Goal: Task Accomplishment & Management: Complete application form

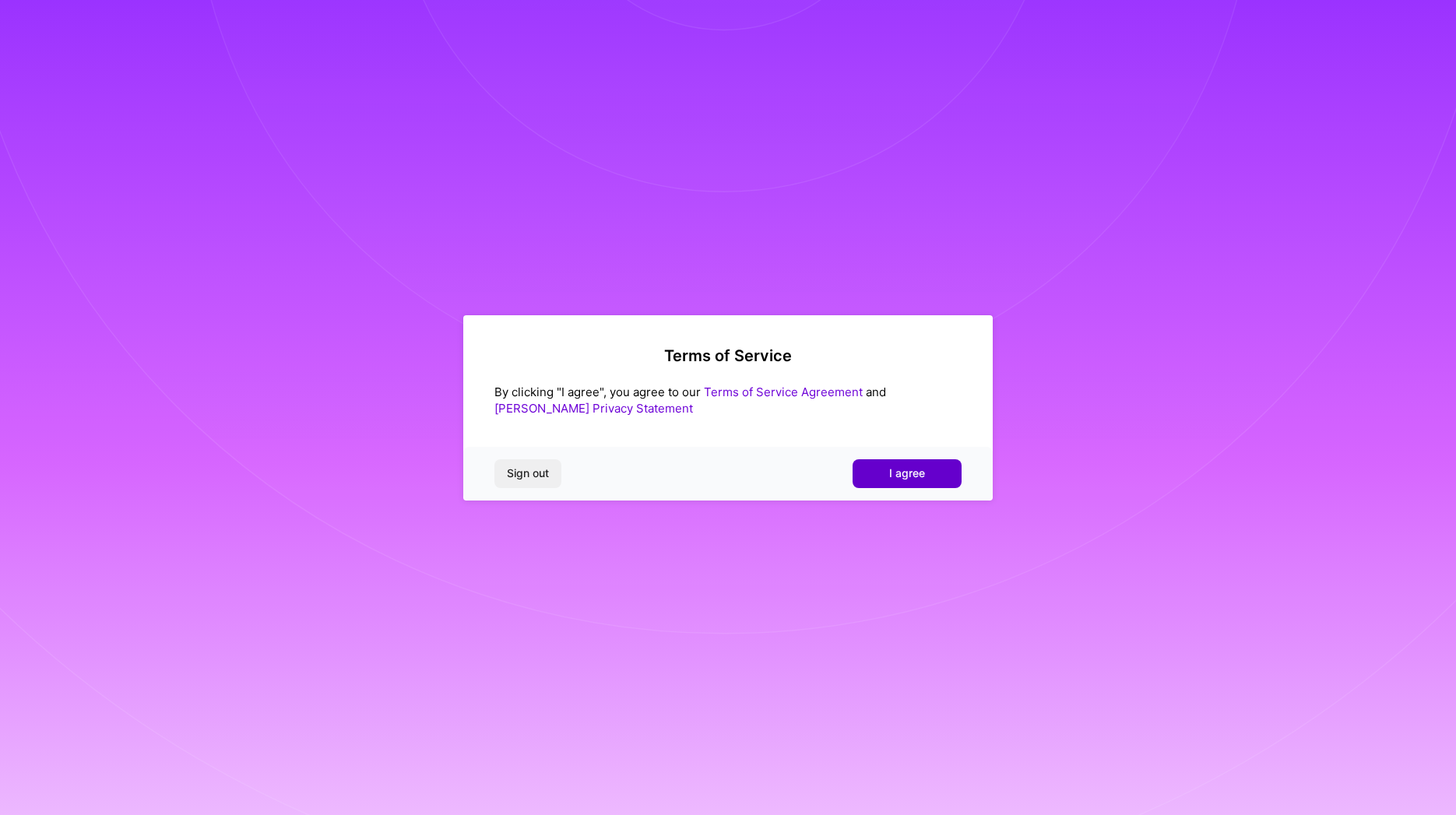
click at [880, 470] on button "I agree" at bounding box center [907, 473] width 109 height 28
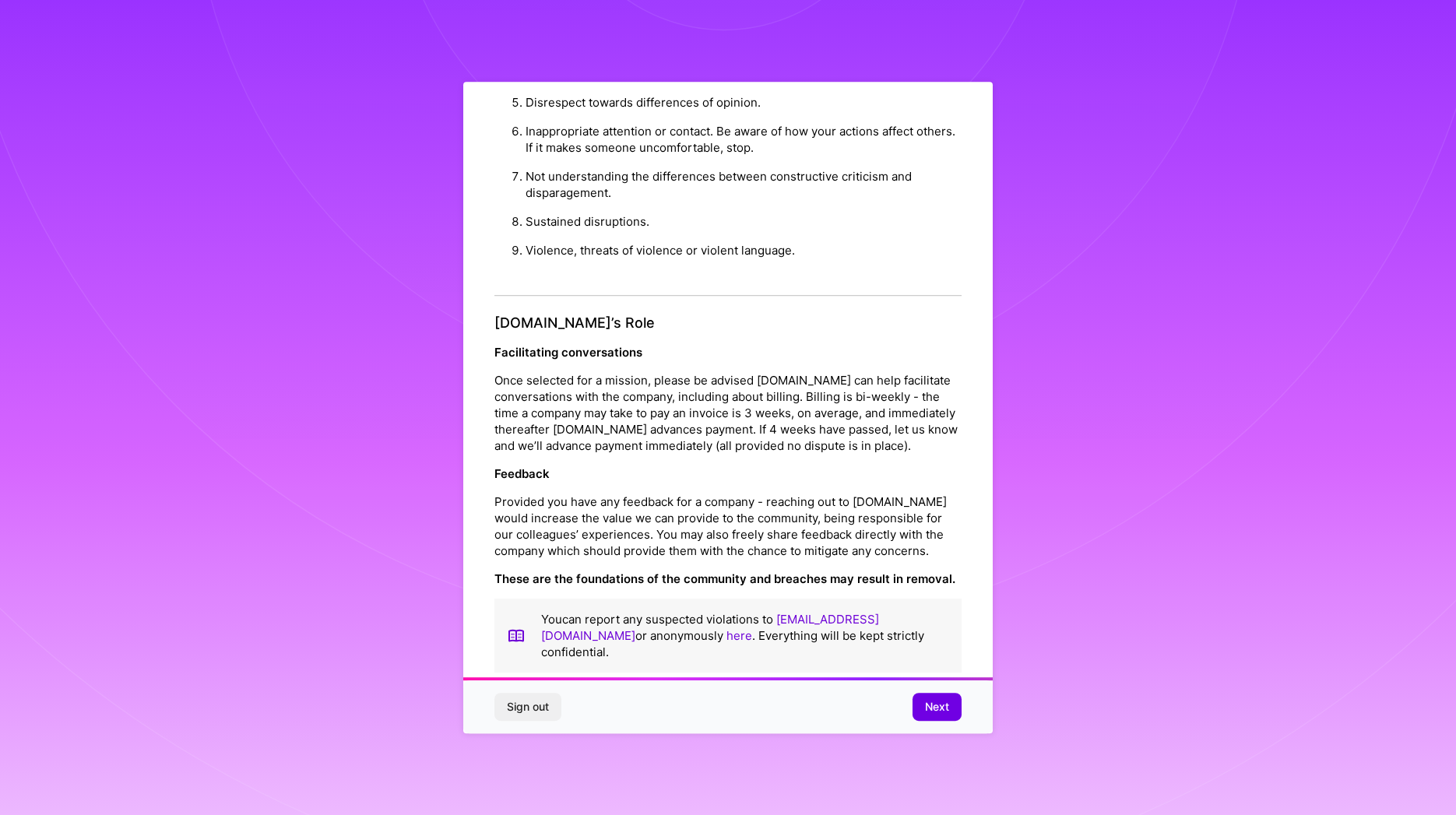
scroll to position [22, 0]
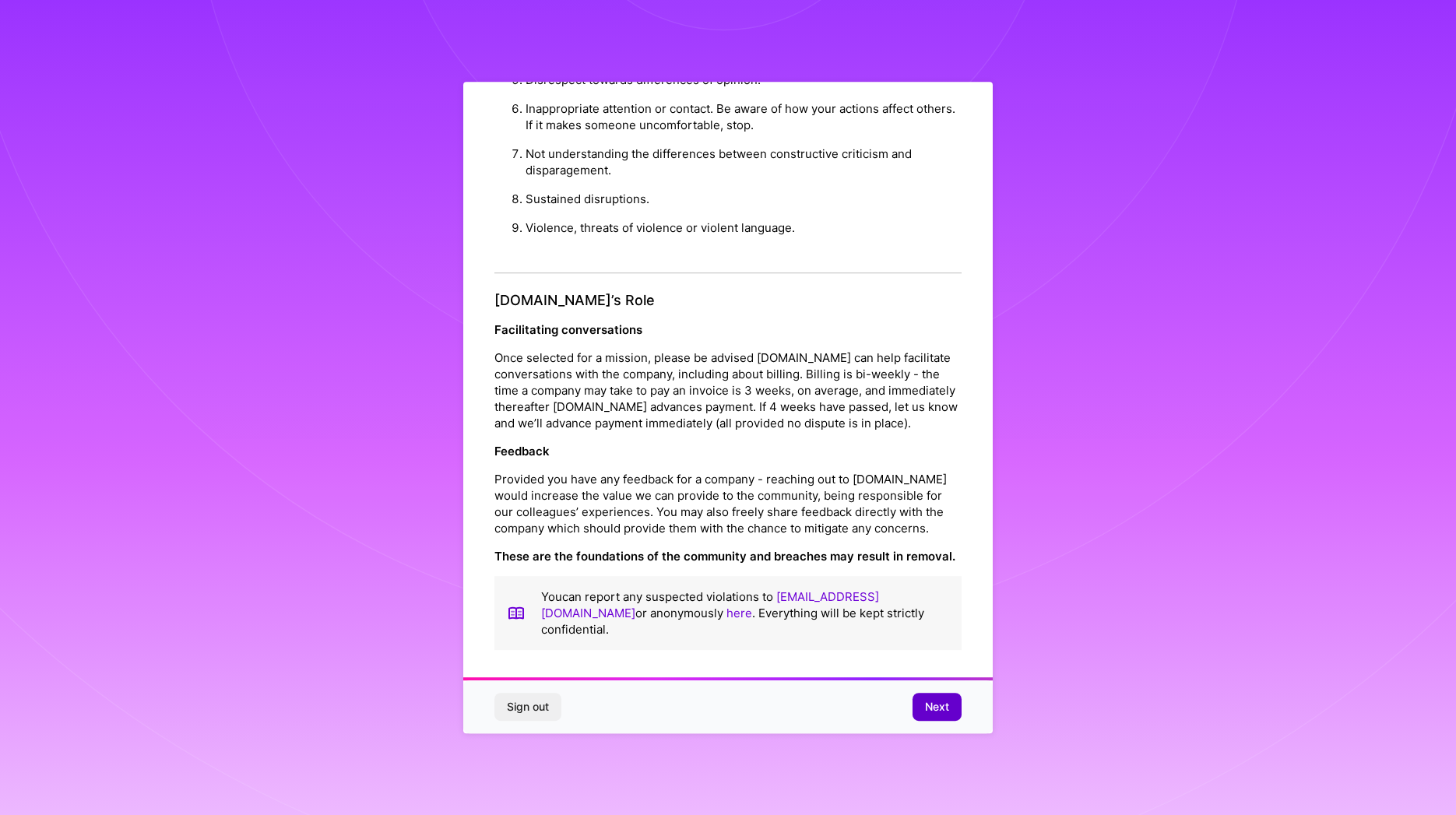
click at [929, 704] on span "Next" at bounding box center [936, 706] width 24 height 16
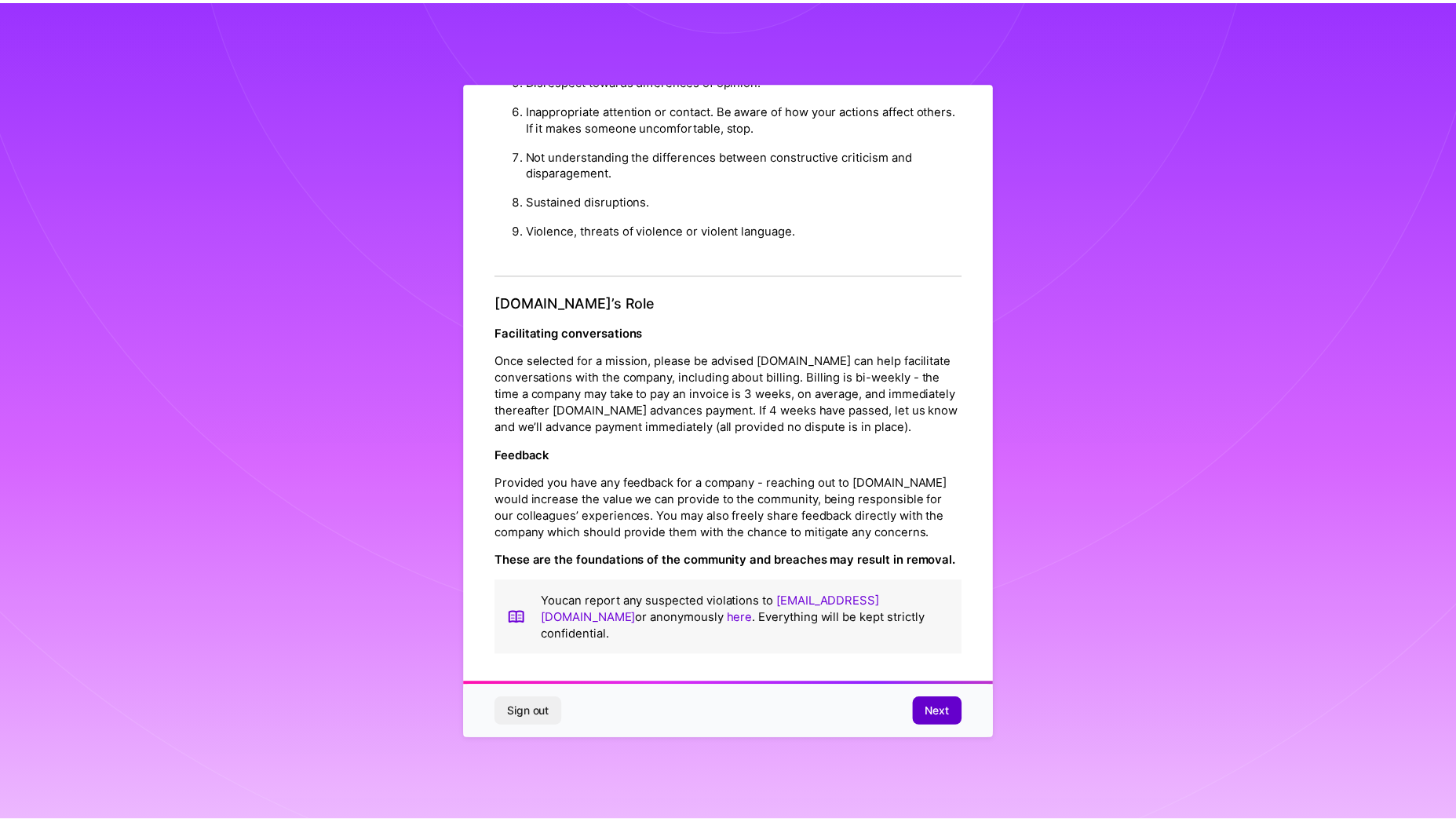
scroll to position [0, 0]
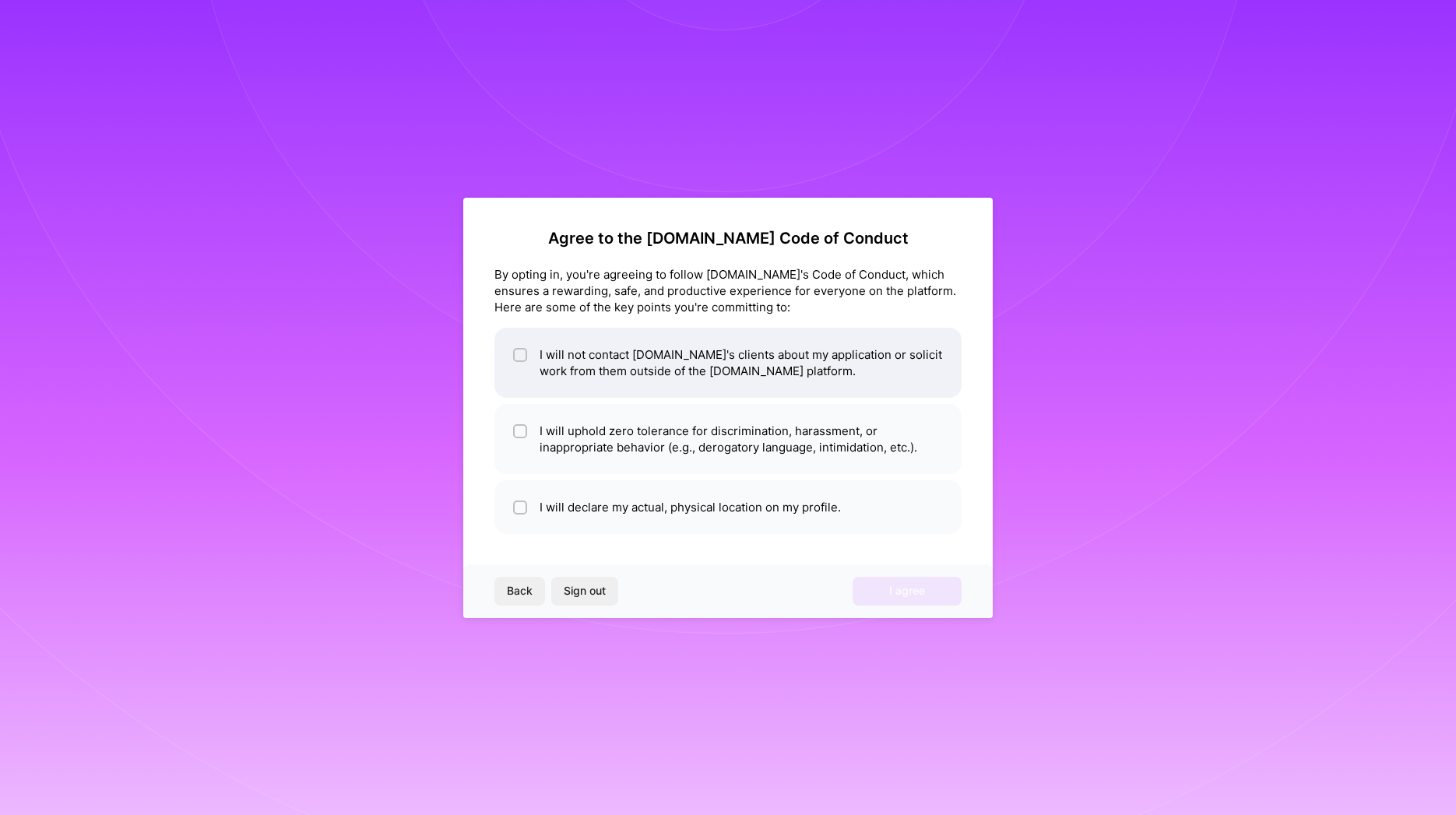
click at [515, 355] on div at bounding box center [520, 354] width 14 height 14
checkbox input "true"
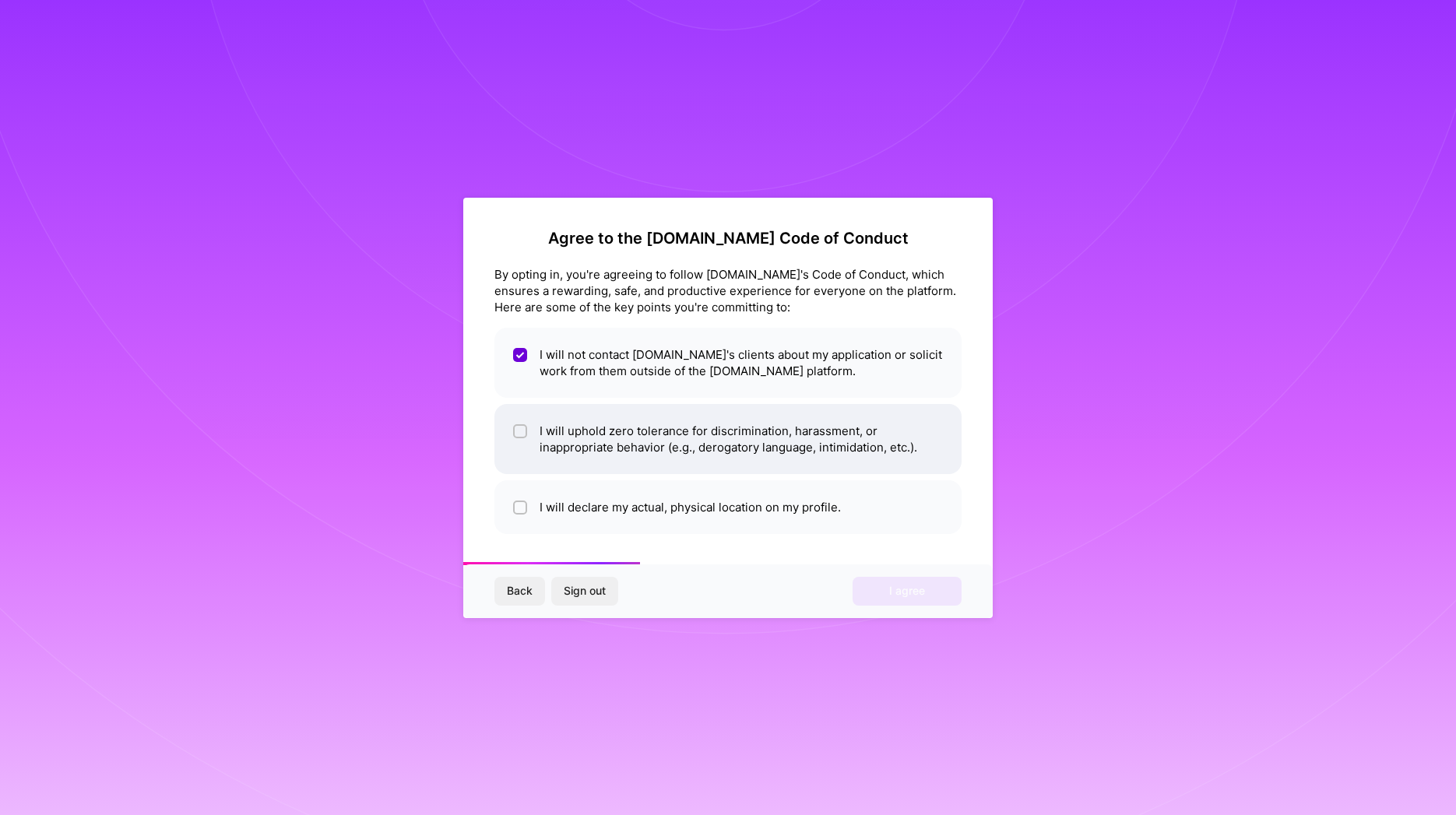
click at [517, 430] on input "checkbox" at bounding box center [521, 432] width 11 height 11
checkbox input "true"
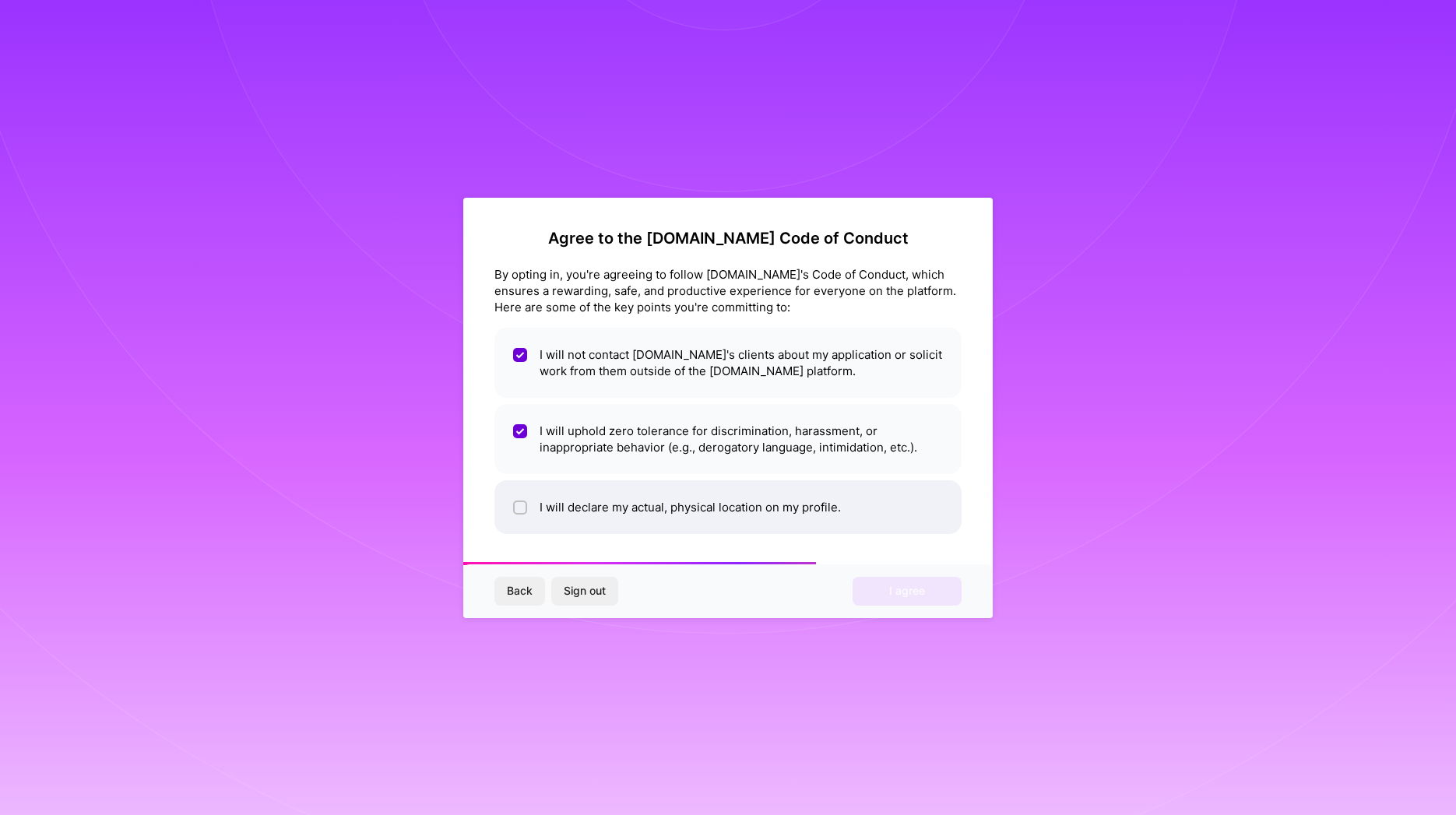
click at [517, 506] on input "checkbox" at bounding box center [521, 507] width 11 height 11
checkbox input "true"
click at [905, 591] on span "I agree" at bounding box center [907, 590] width 36 height 16
